Goal: Task Accomplishment & Management: Manage account settings

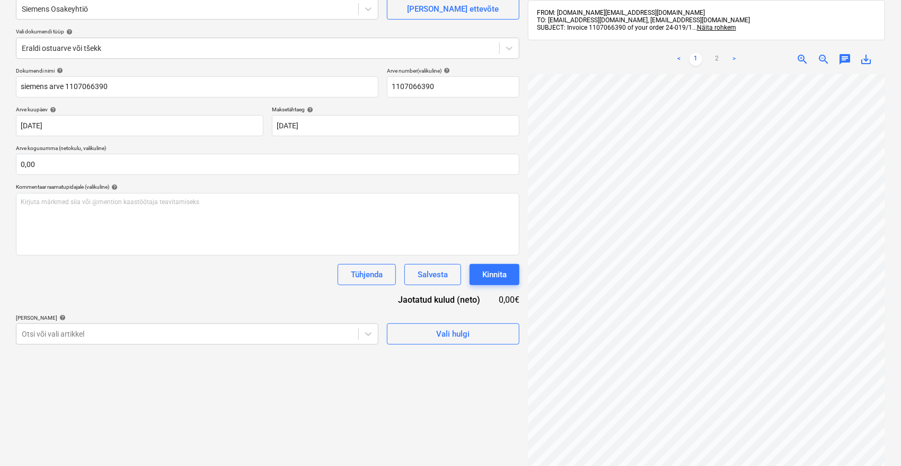
scroll to position [118, 0]
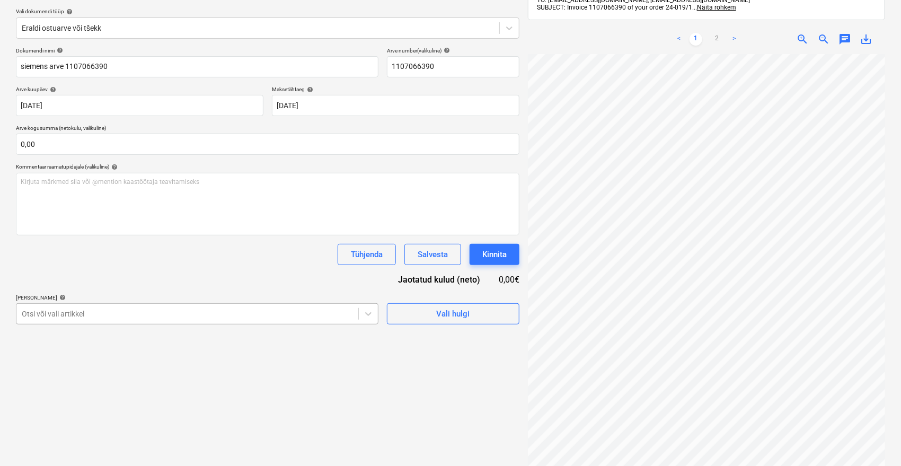
click at [306, 310] on body "Müük 9+ Projektid Kontaktid Ettevõte Postkast 9+ format_size keyboard_arrow_dow…" at bounding box center [450, 115] width 901 height 466
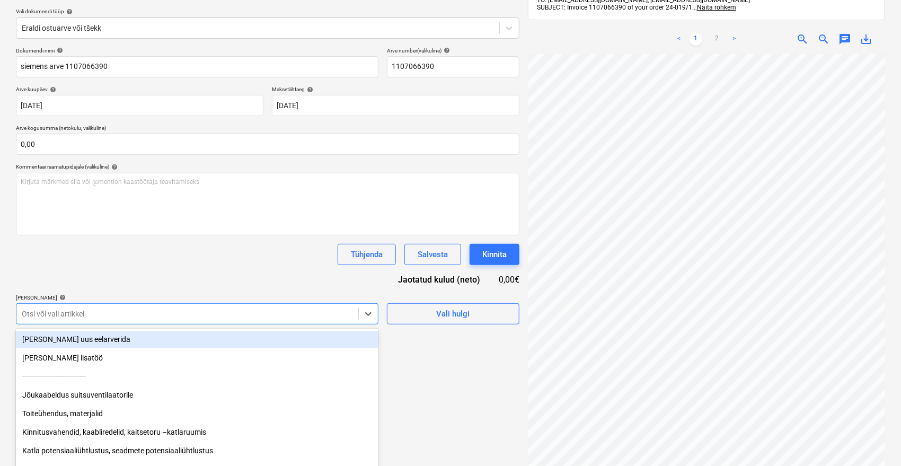
scroll to position [146, 0]
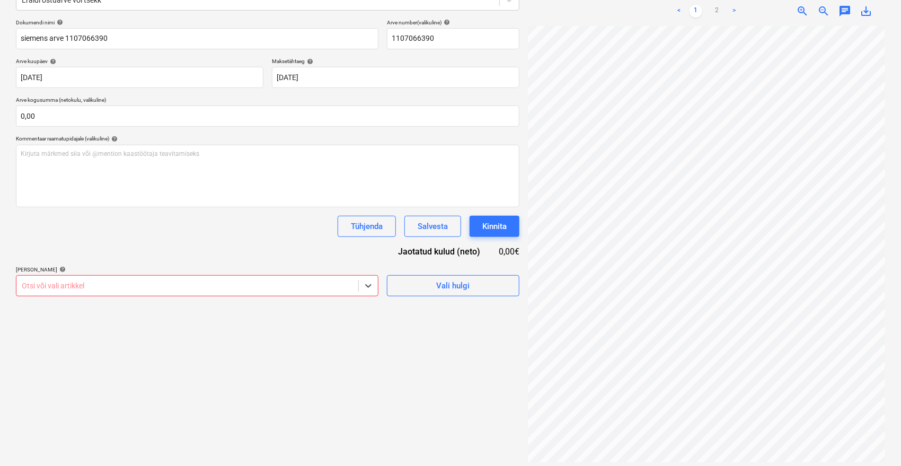
click at [254, 280] on div at bounding box center [187, 285] width 331 height 11
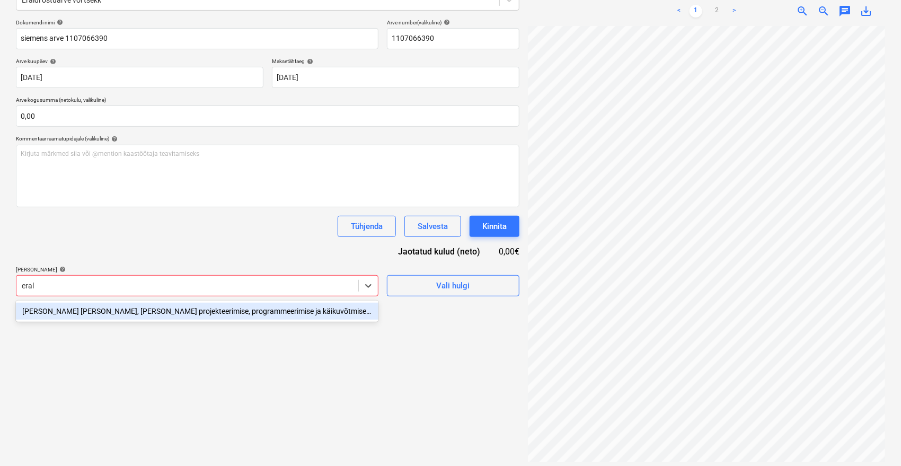
type input "erald"
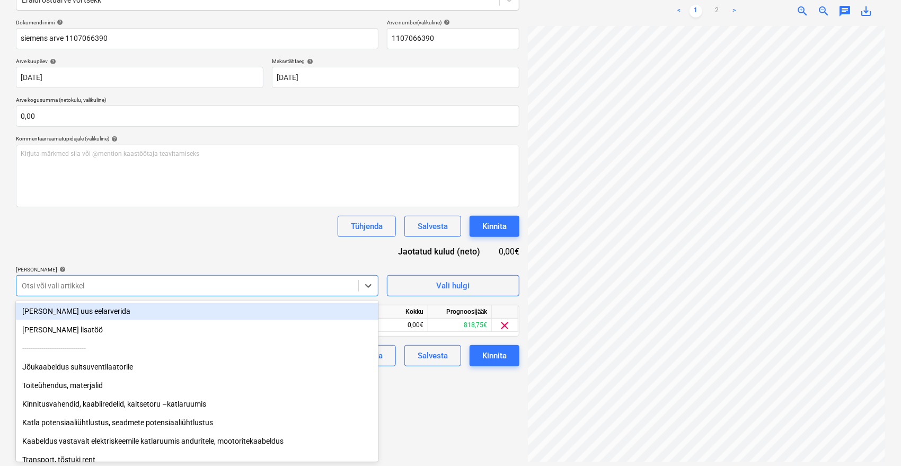
click at [238, 242] on div "Dokumendi nimi help siemens arve 1107066390 Arve number (valikuline) help 11070…" at bounding box center [267, 192] width 503 height 347
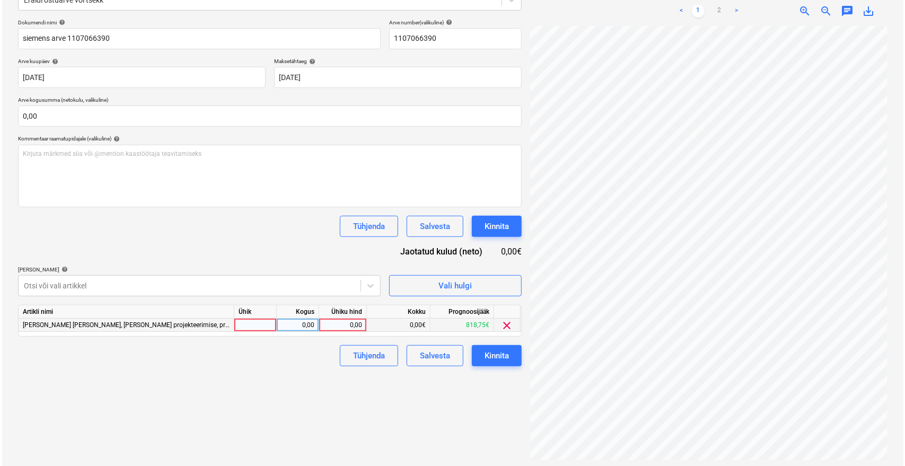
scroll to position [151, 0]
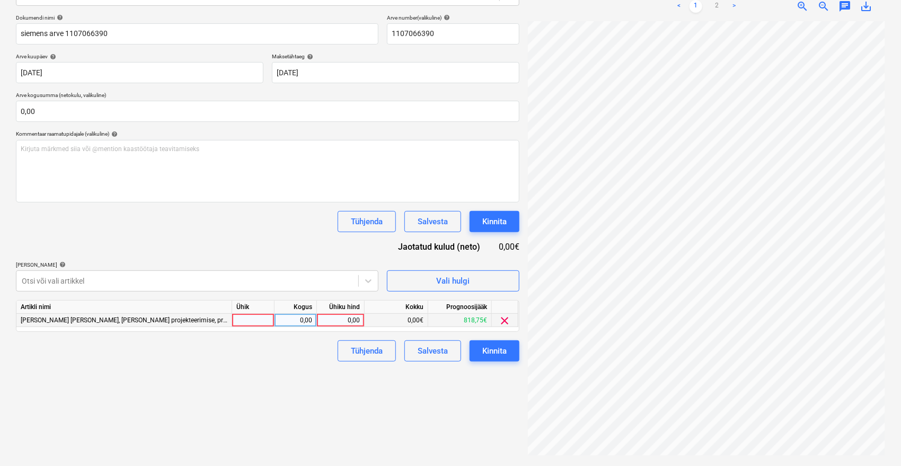
click at [348, 321] on div "0,00" at bounding box center [340, 320] width 39 height 13
type input "87,50"
click at [342, 376] on div "Failide konteerimine Vali ettevõte Siemens Osakeyhtiö [PERSON_NAME] uus ettevõt…" at bounding box center [268, 182] width 512 height 560
click at [501, 352] on div "Kinnita" at bounding box center [494, 351] width 24 height 14
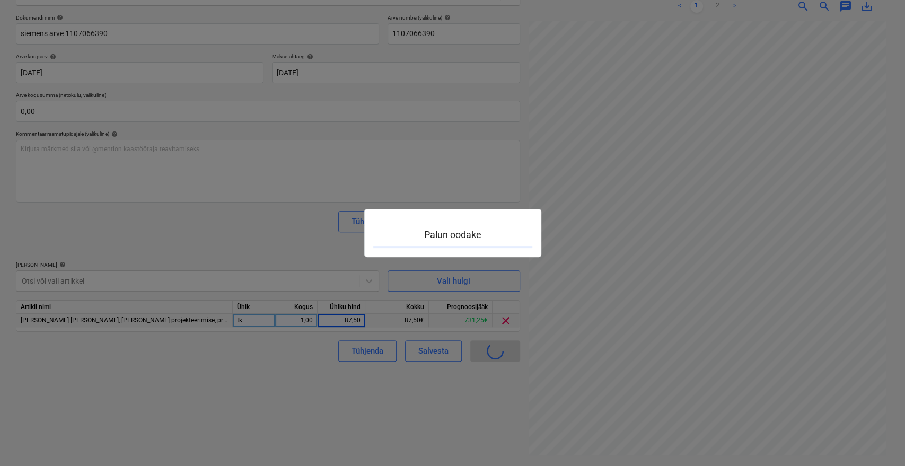
scroll to position [129, 42]
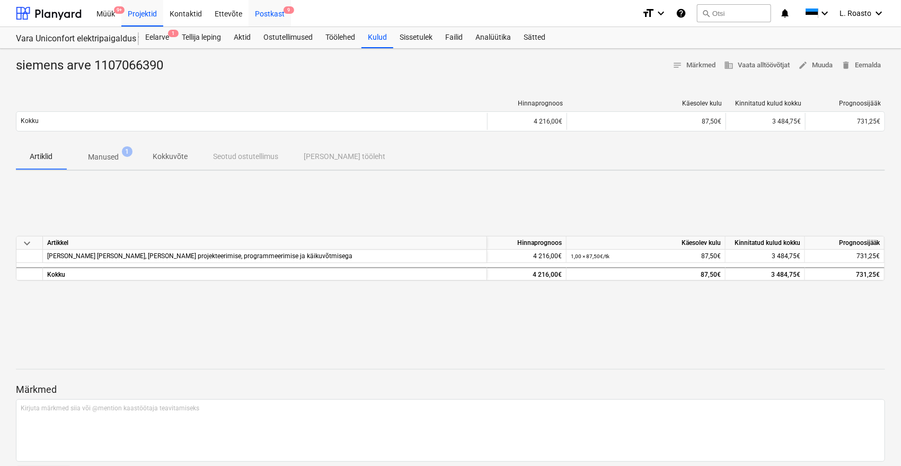
click at [284, 16] on div "Postkast 9" at bounding box center [270, 12] width 42 height 27
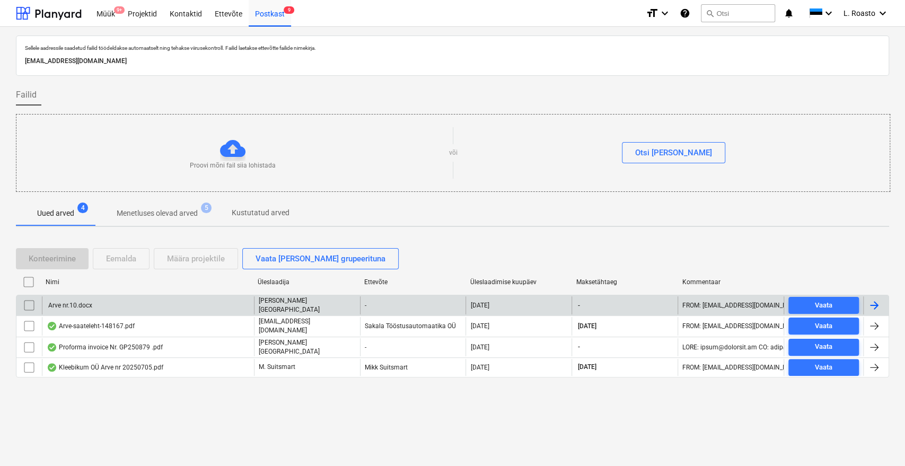
click at [101, 305] on div "Arve nr.10.docx" at bounding box center [148, 305] width 212 height 18
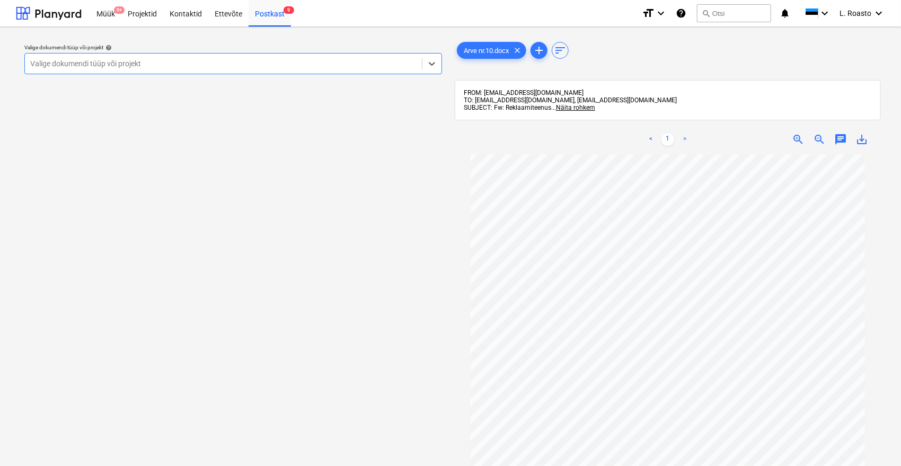
scroll to position [118, 0]
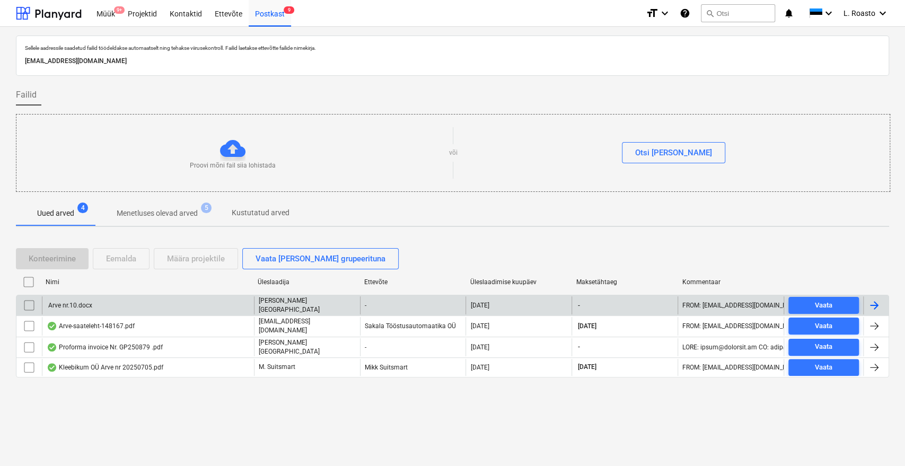
click at [31, 302] on input "checkbox" at bounding box center [29, 305] width 17 height 17
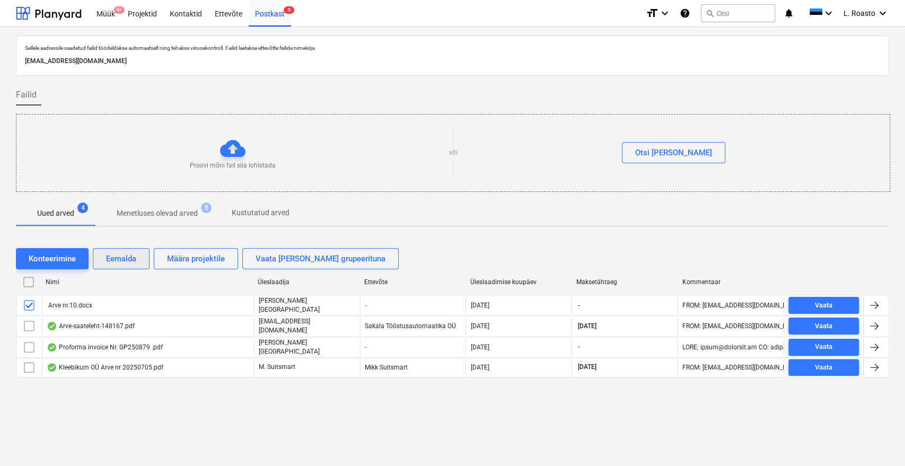
click at [126, 254] on div "Eemalda" at bounding box center [121, 259] width 30 height 14
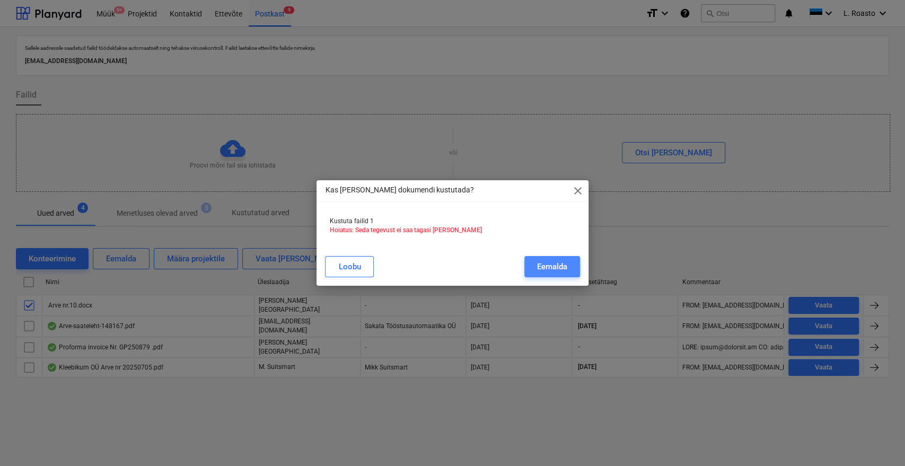
click at [564, 264] on div "Eemalda" at bounding box center [552, 267] width 30 height 14
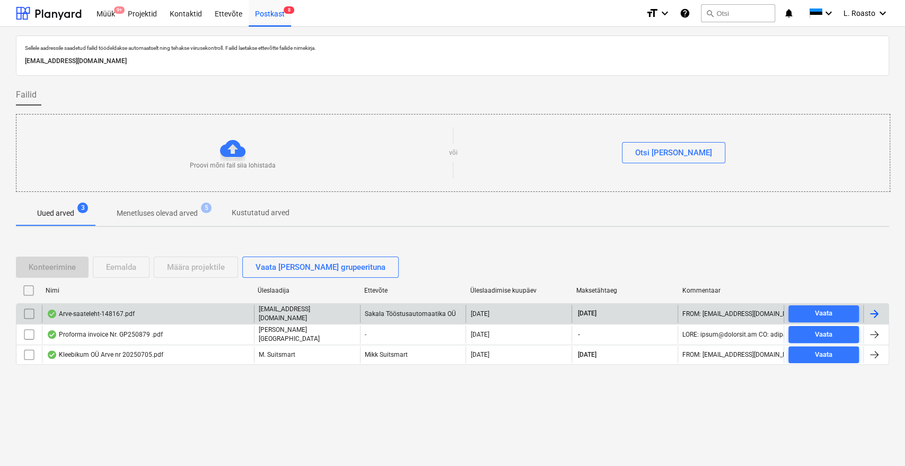
click at [175, 315] on div "Arve-saateleht-148167.pdf" at bounding box center [148, 314] width 212 height 18
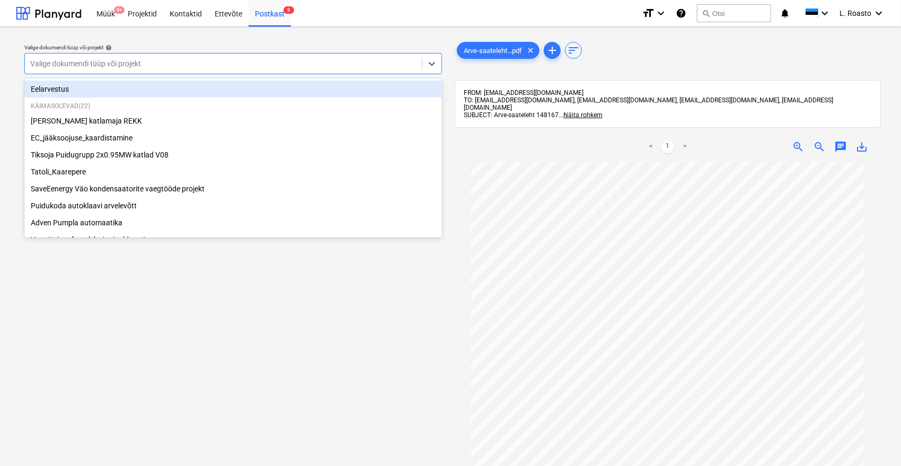
click at [211, 60] on div at bounding box center [223, 63] width 386 height 11
type input "v"
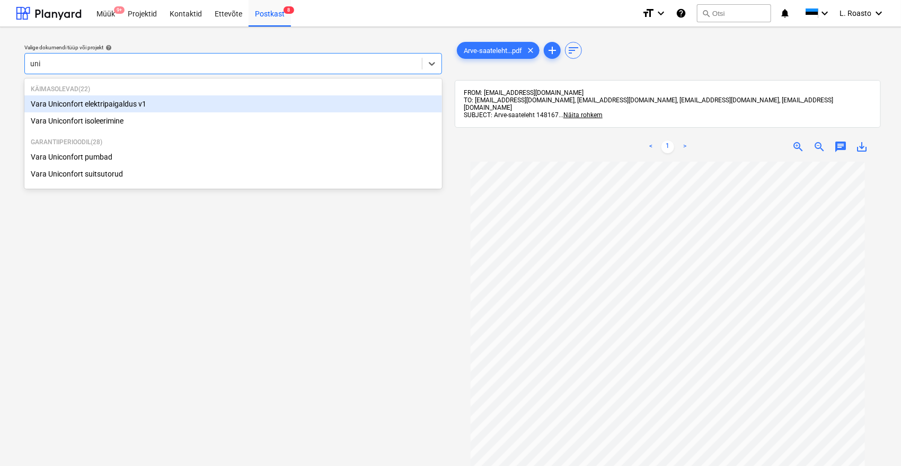
type input "unic"
click at [109, 100] on div "Vara Uniconfort elektripaigaldus v1" at bounding box center [233, 103] width 418 height 17
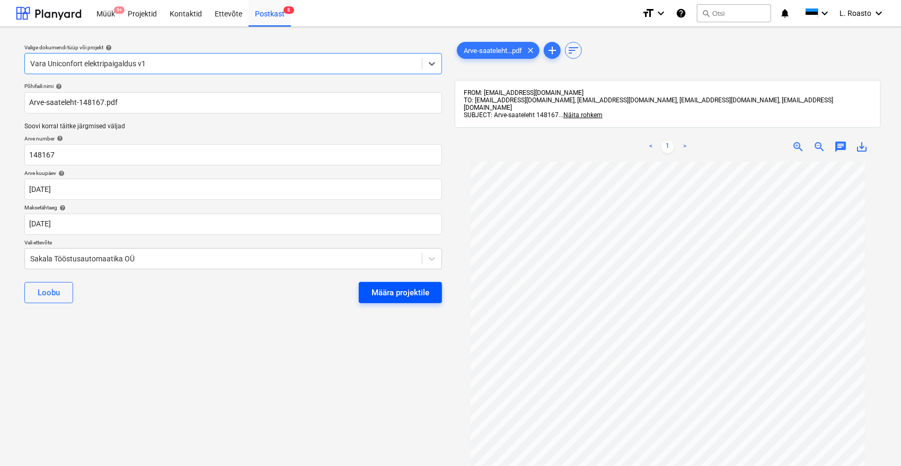
click at [400, 297] on div "Määra projektile" at bounding box center [400, 293] width 58 height 14
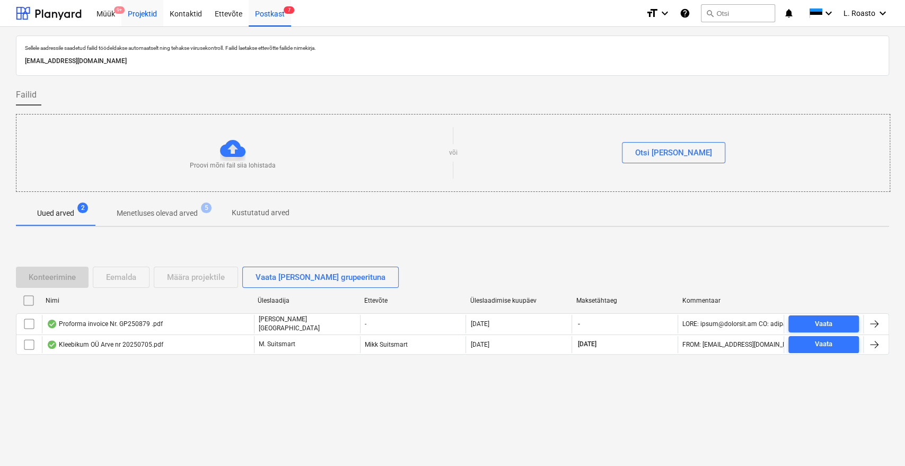
click at [135, 11] on div "Projektid" at bounding box center [142, 12] width 42 height 27
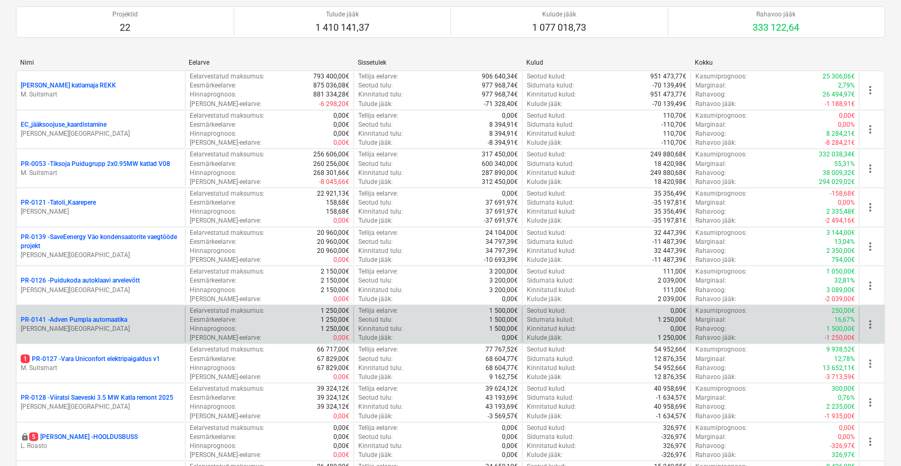
scroll to position [118, 0]
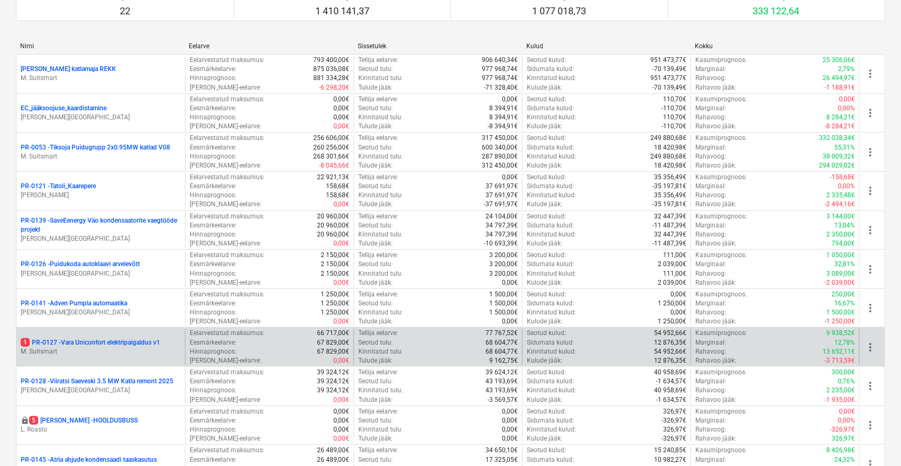
click at [99, 349] on p "M. Suitsmart" at bounding box center [101, 351] width 160 height 9
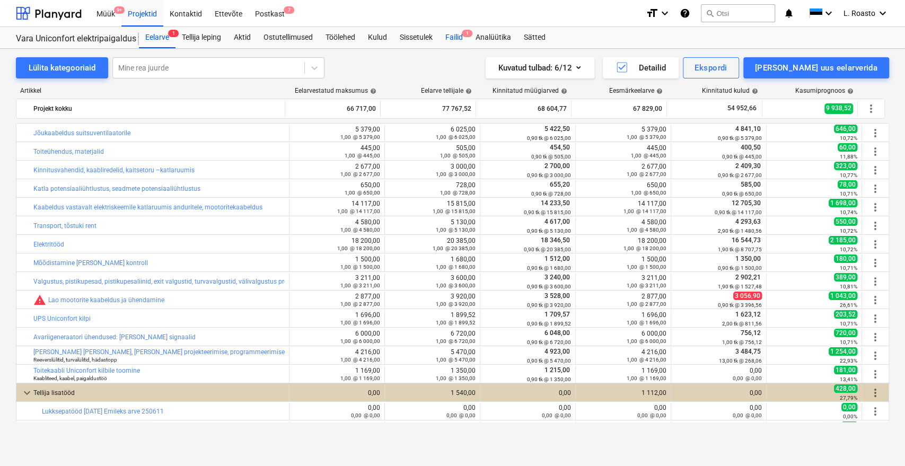
click at [469, 40] on div "Failid 1" at bounding box center [454, 37] width 30 height 21
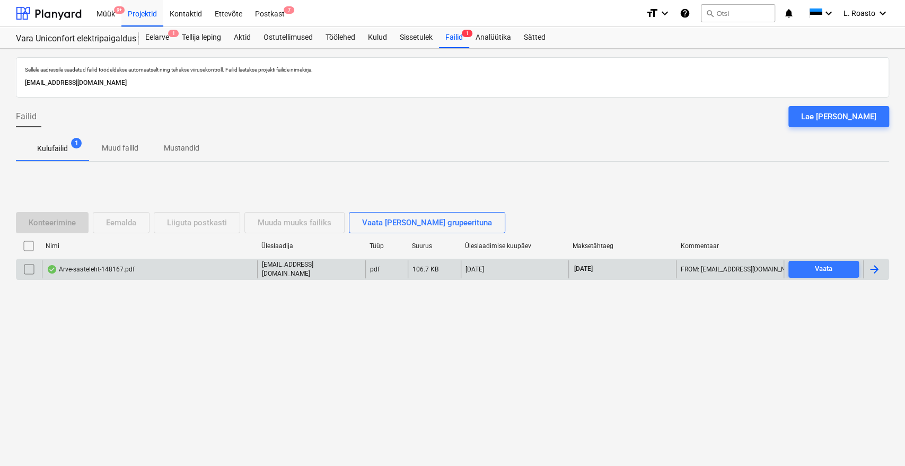
click at [882, 276] on div at bounding box center [875, 269] width 25 height 18
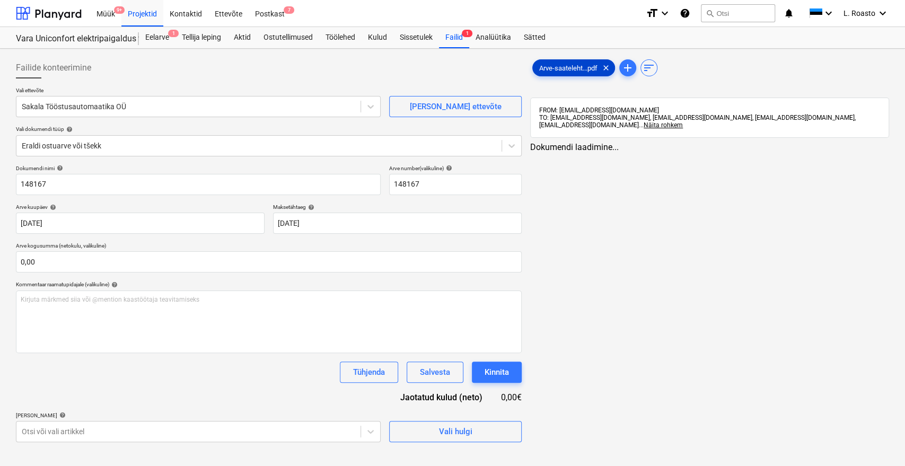
click at [561, 61] on div "Arve-saateleht...pdf clear" at bounding box center [573, 67] width 83 height 17
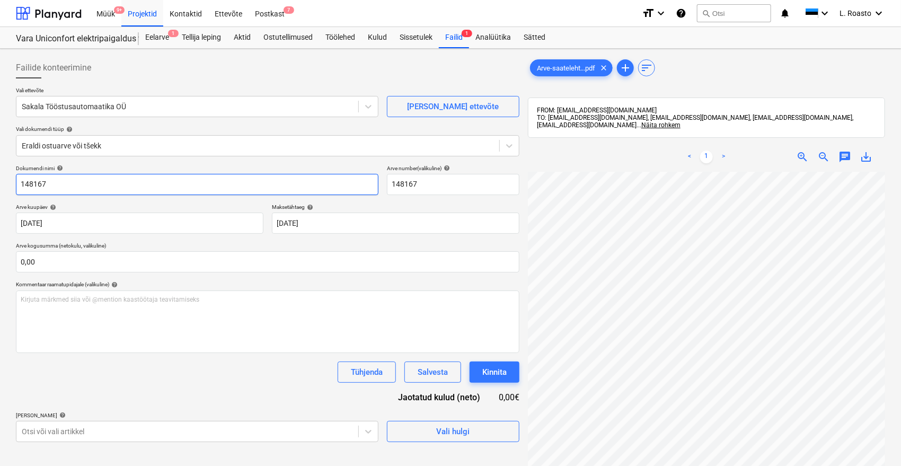
click at [19, 184] on input "148167" at bounding box center [197, 184] width 362 height 21
type input "Sakala tööstusautomaatika arve 148167"
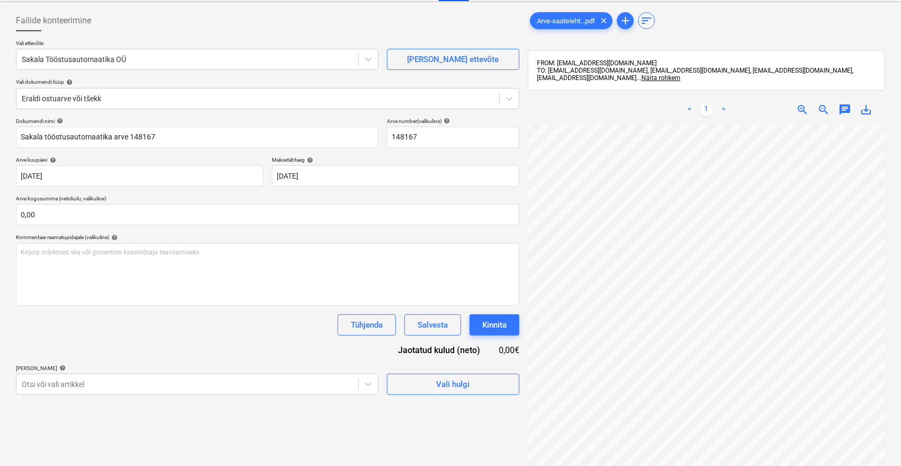
scroll to position [118, 0]
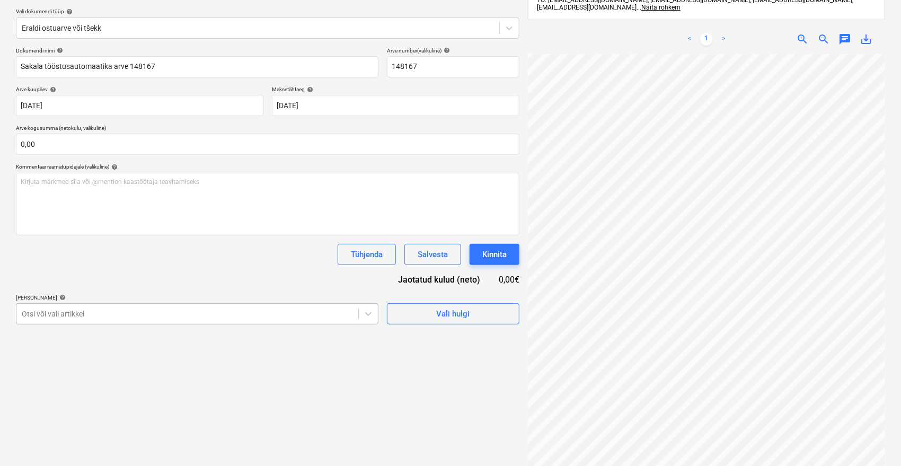
click at [187, 314] on body "Müük 9+ Projektid Kontaktid Ettevõte Postkast 7 format_size keyboard_arrow_down…" at bounding box center [450, 115] width 901 height 466
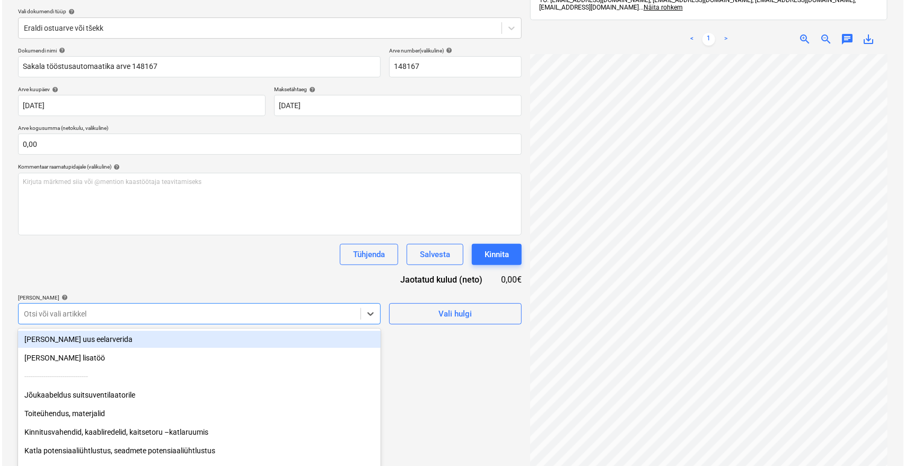
scroll to position [146, 0]
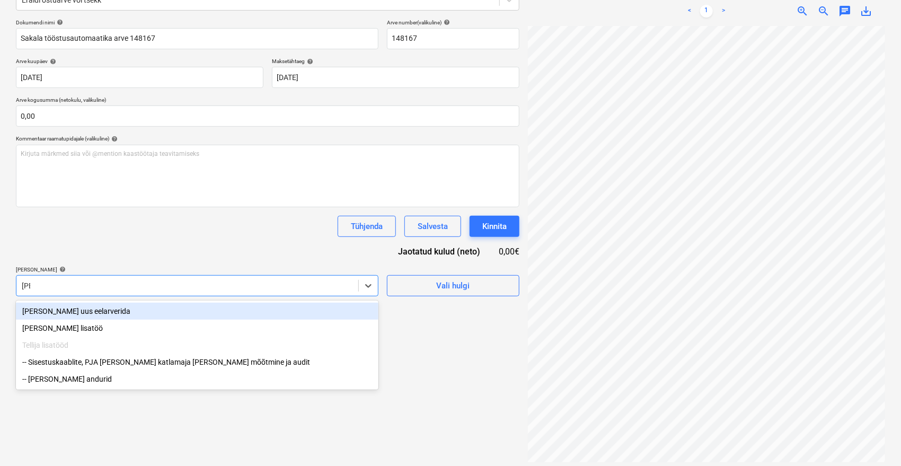
type input "[PERSON_NAME]"
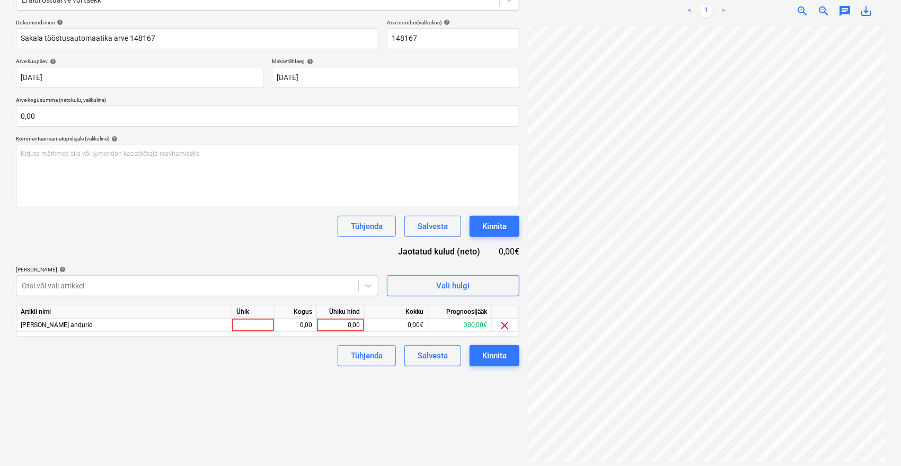
click at [193, 246] on div "Dokumendi nimi help [PERSON_NAME] tööstusautomaatika arve 148167 Arve number (v…" at bounding box center [267, 192] width 503 height 347
click at [335, 321] on div "0,00" at bounding box center [340, 324] width 39 height 13
type input "16"
type input "16,73"
click at [292, 382] on div "Failide konteerimine Vali ettevõte Sakala Tööstusautomaatika OÜ [PERSON_NAME] u…" at bounding box center [268, 186] width 512 height 559
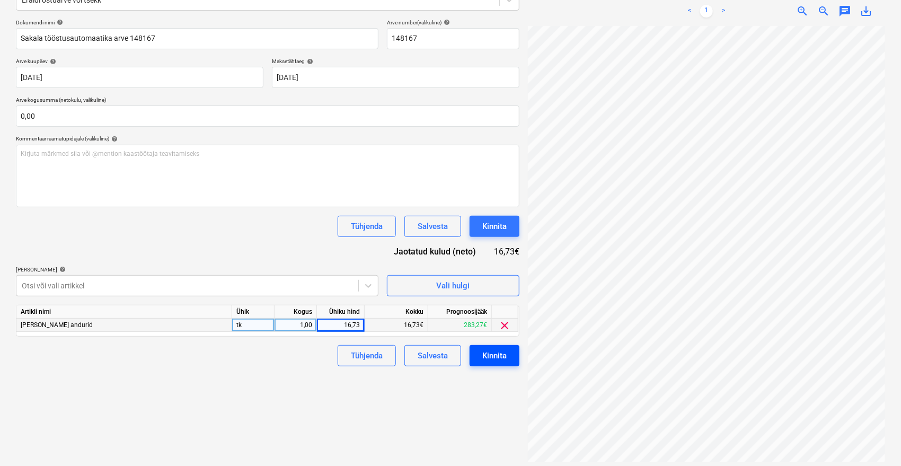
click at [502, 358] on div "Kinnita" at bounding box center [494, 356] width 24 height 14
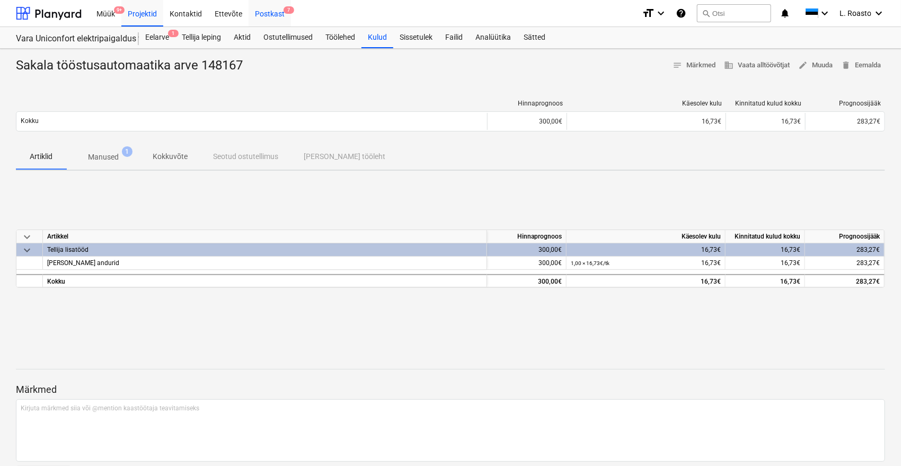
click at [263, 13] on div "Postkast 7" at bounding box center [270, 12] width 42 height 27
